Goal: Task Accomplishment & Management: Manage account settings

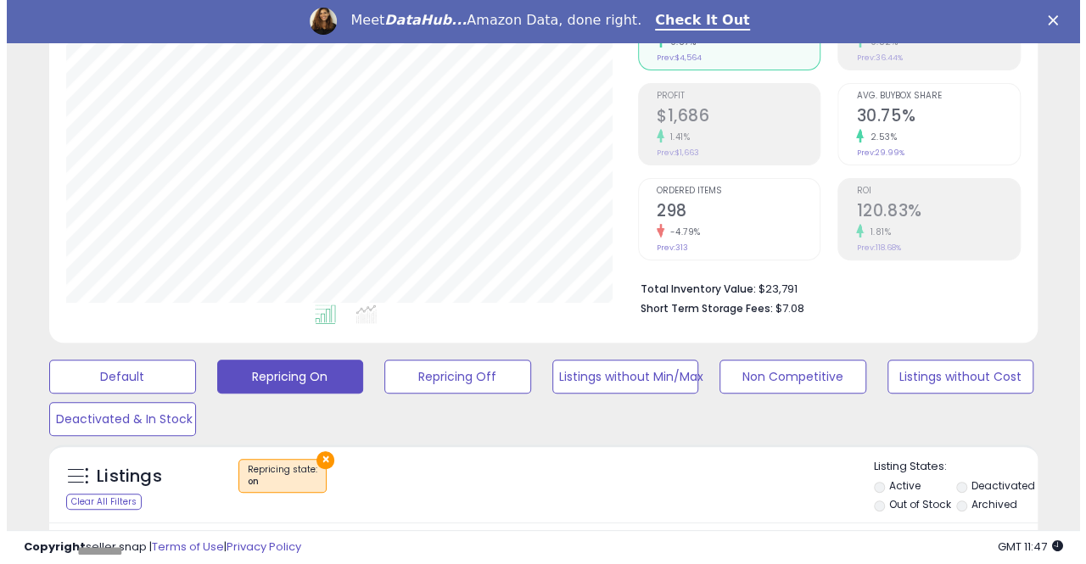
scroll to position [255, 0]
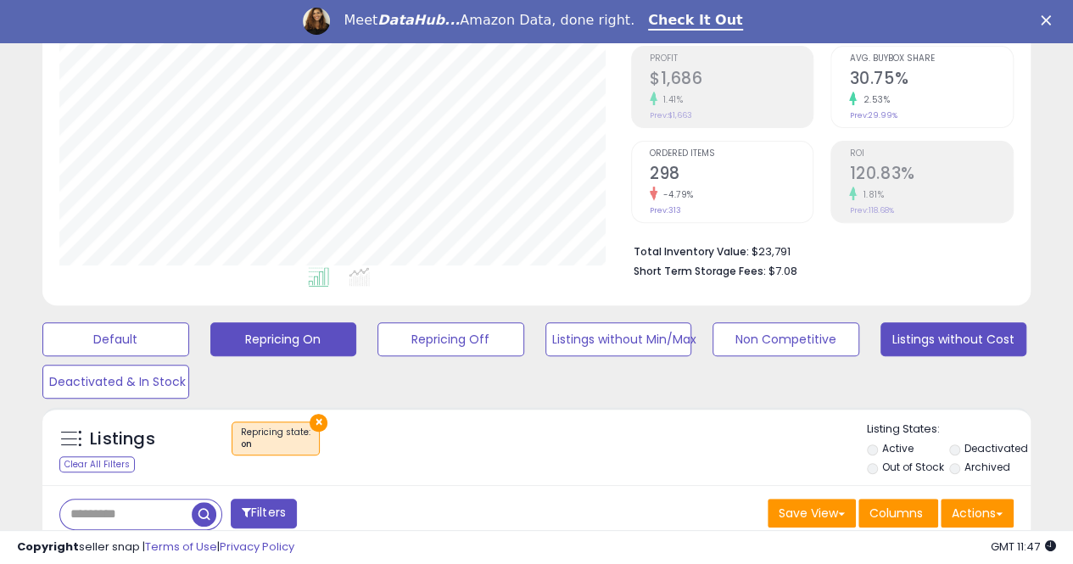
click at [907, 340] on button "Listings without Cost" at bounding box center [954, 339] width 147 height 34
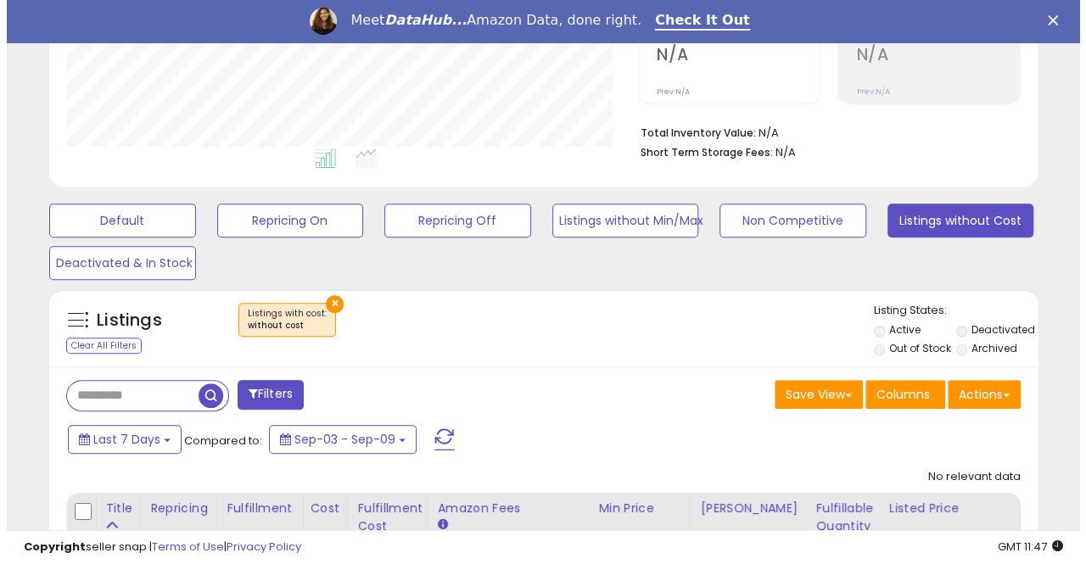
scroll to position [342, 0]
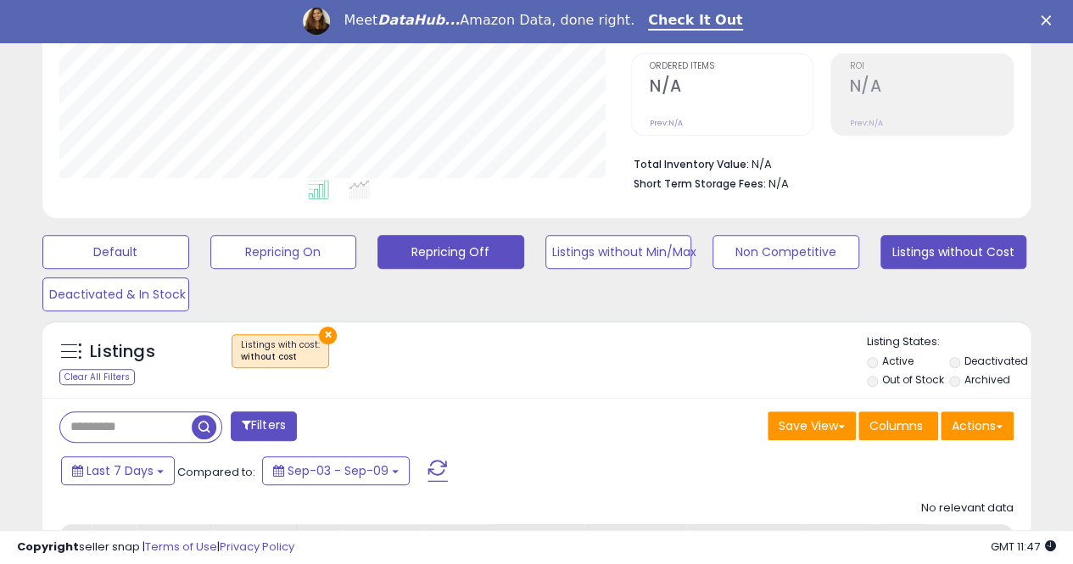
click at [446, 246] on button "Repricing Off" at bounding box center [451, 252] width 147 height 34
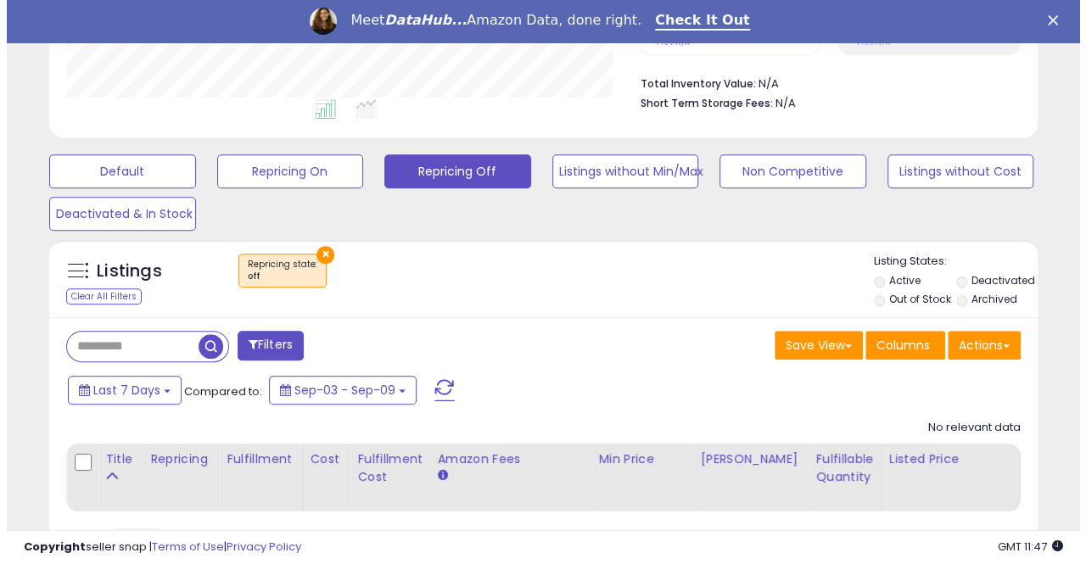
scroll to position [424, 0]
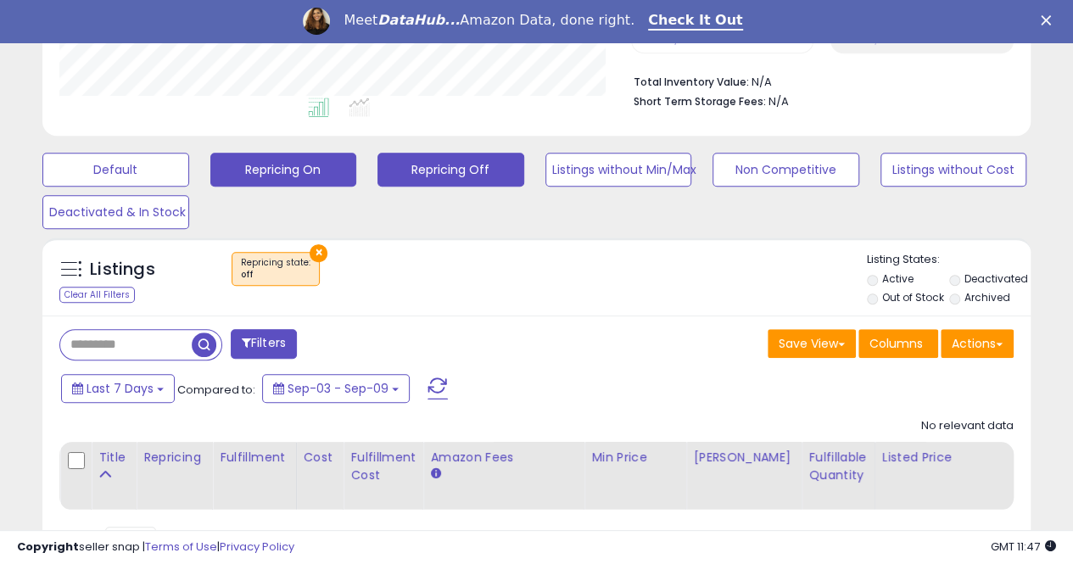
click at [253, 169] on button "Repricing On" at bounding box center [283, 170] width 147 height 34
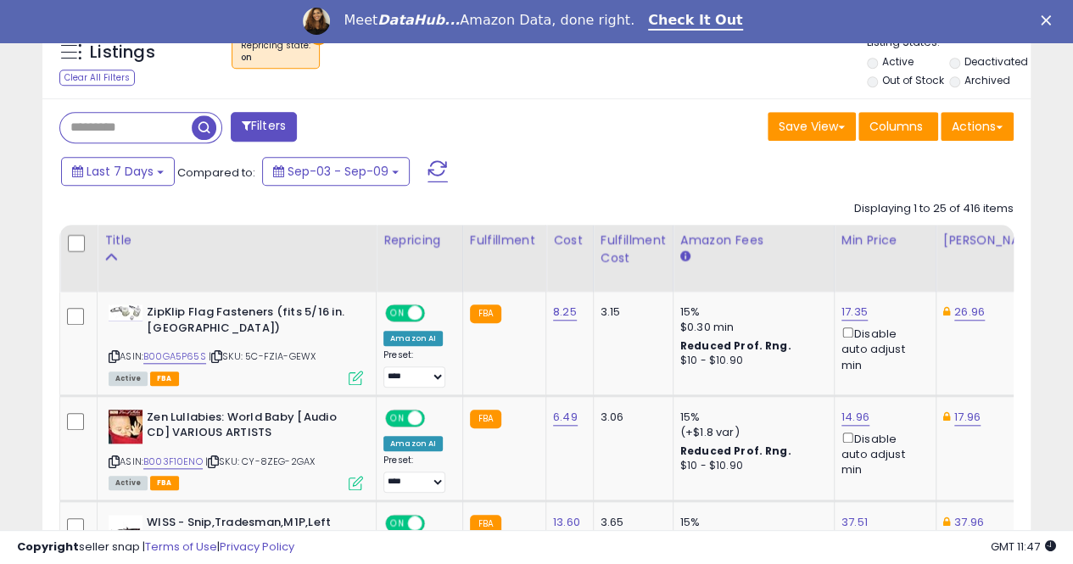
scroll to position [679, 0]
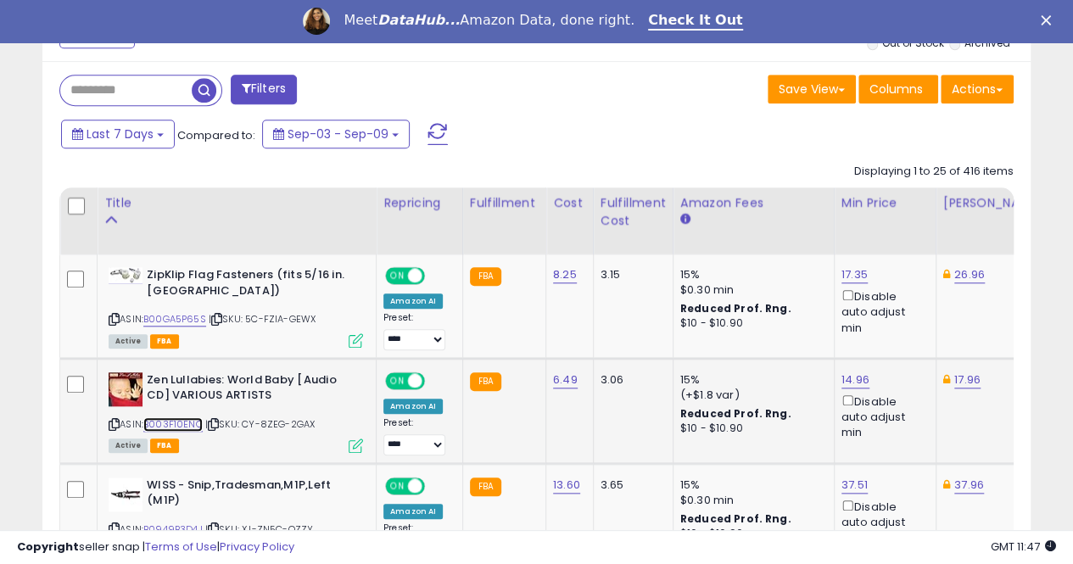
click at [177, 420] on link "B003F10ENO" at bounding box center [172, 424] width 59 height 14
click at [957, 378] on link "17.96" at bounding box center [967, 380] width 26 height 17
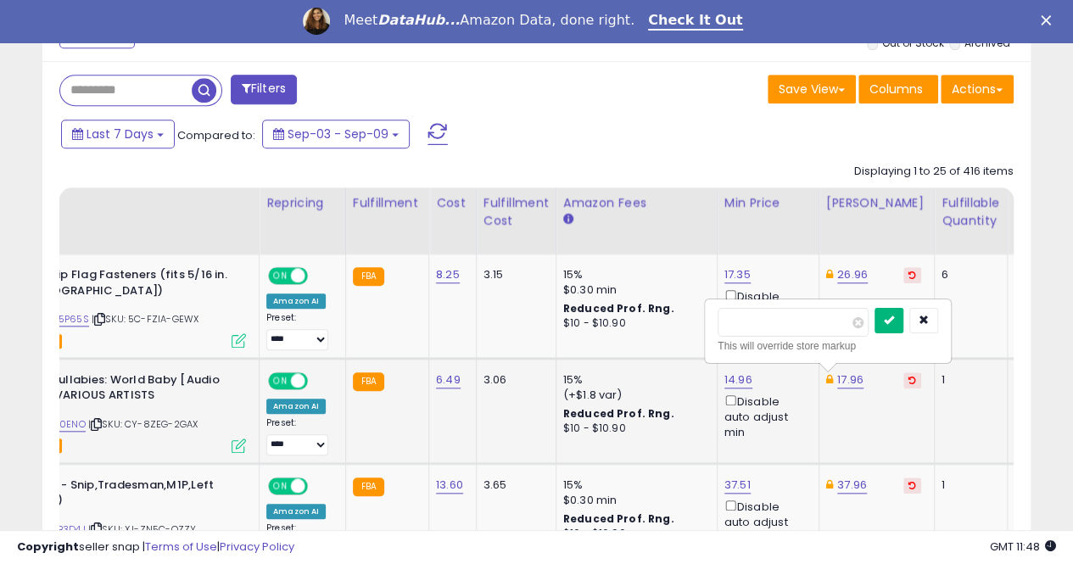
type input "*****"
click at [894, 317] on icon "submit" at bounding box center [889, 320] width 10 height 10
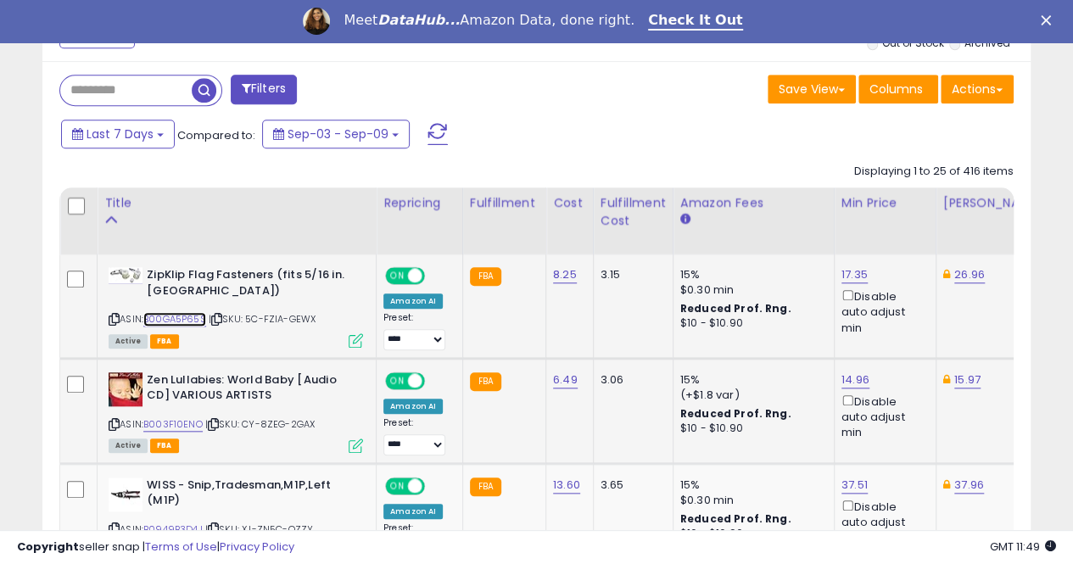
click at [183, 316] on link "B00GA5P65S" at bounding box center [174, 319] width 63 height 14
click at [842, 274] on link "17.35" at bounding box center [855, 274] width 26 height 17
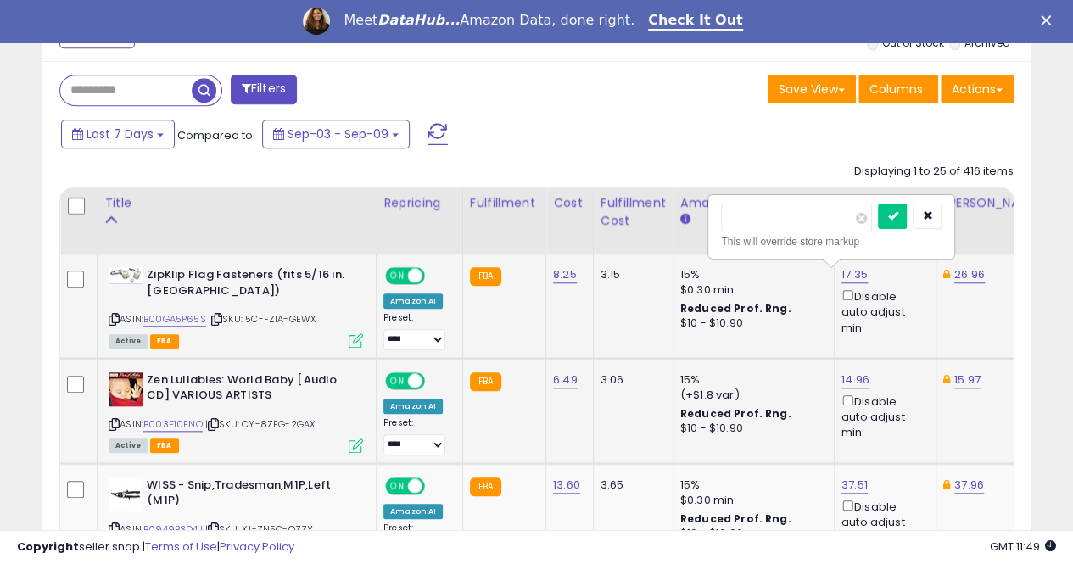
scroll to position [0, 3]
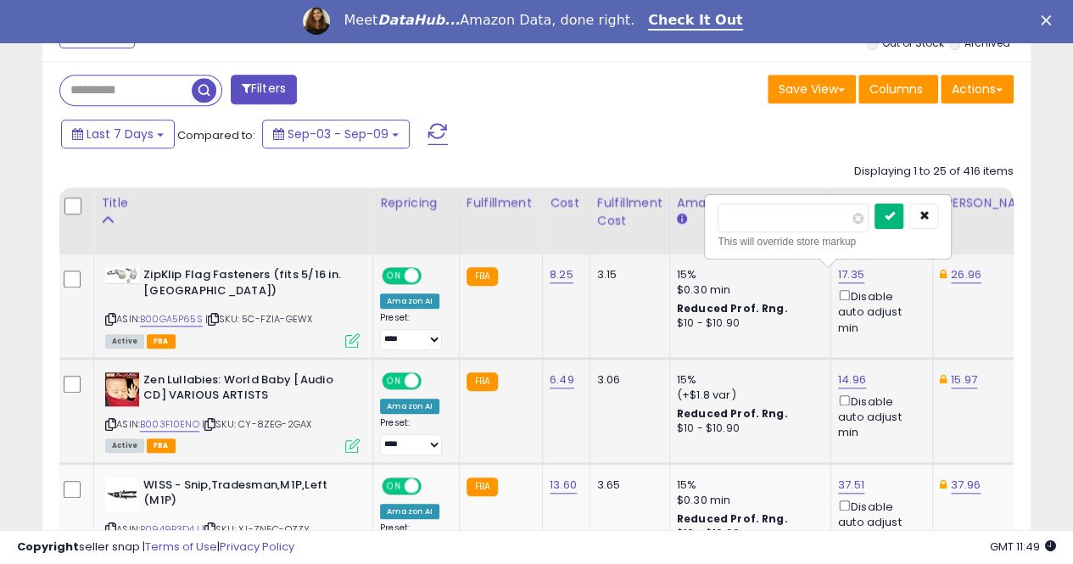
type input "*****"
click at [894, 216] on icon "submit" at bounding box center [889, 215] width 10 height 10
